Goal: Task Accomplishment & Management: Use online tool/utility

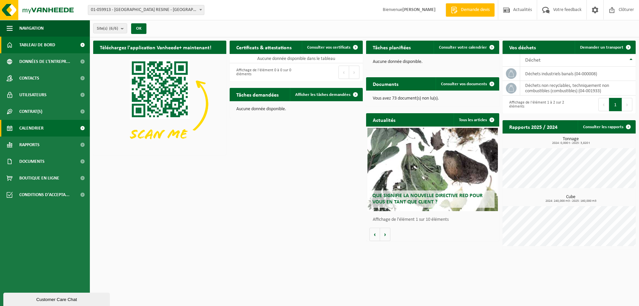
click at [84, 130] on span at bounding box center [82, 128] width 15 height 17
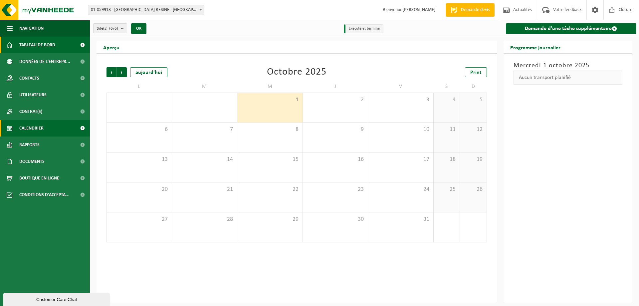
click at [32, 46] on span "Tableau de bord" at bounding box center [37, 45] width 36 height 17
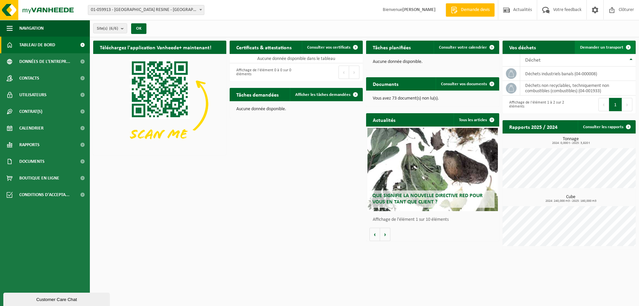
click at [609, 45] on span "Demander un transport" at bounding box center [601, 47] width 43 height 4
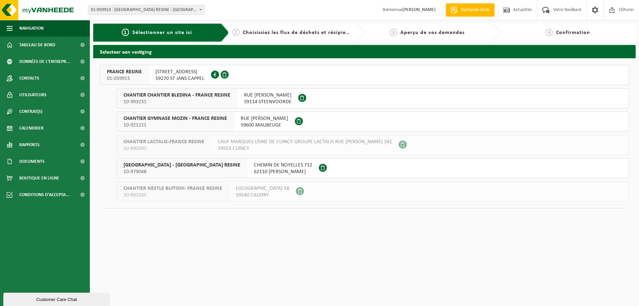
click at [136, 71] on span "FRANCE RESINE" at bounding box center [124, 72] width 35 height 7
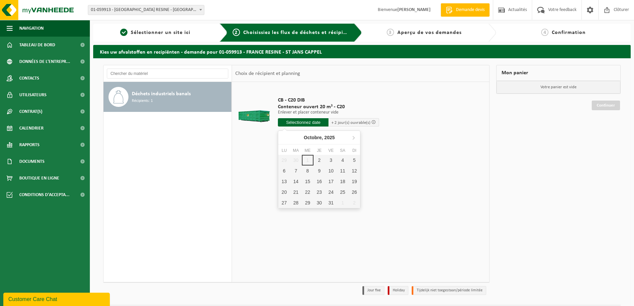
click at [311, 122] on input "text" at bounding box center [303, 122] width 51 height 8
click at [319, 161] on div "2" at bounding box center [320, 160] width 12 height 11
type input "à partir de 2025-10-02"
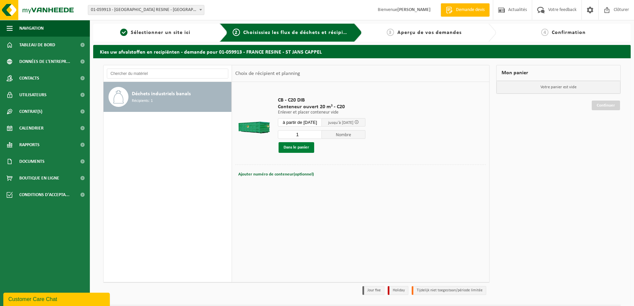
click at [299, 148] on button "Dans le panier" at bounding box center [297, 147] width 36 height 11
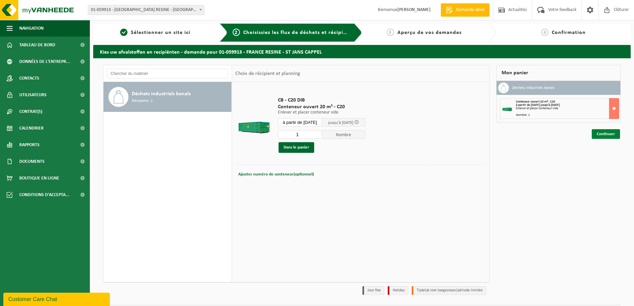
click at [607, 133] on link "Continuer" at bounding box center [606, 134] width 28 height 10
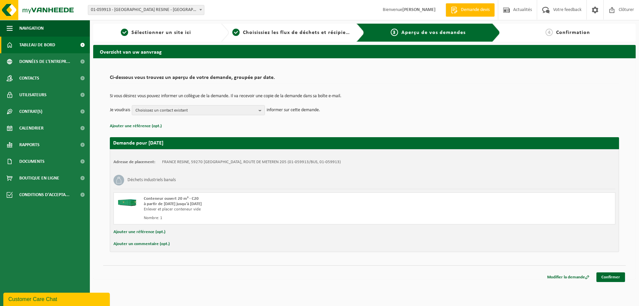
click at [45, 45] on span "Tableau de bord" at bounding box center [37, 45] width 36 height 17
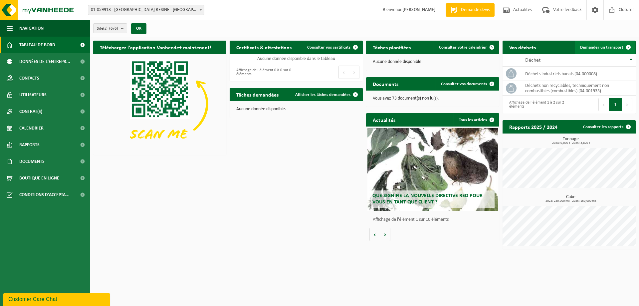
click at [612, 47] on span "Demander un transport" at bounding box center [601, 47] width 43 height 4
